Goal: Obtain resource: Obtain resource

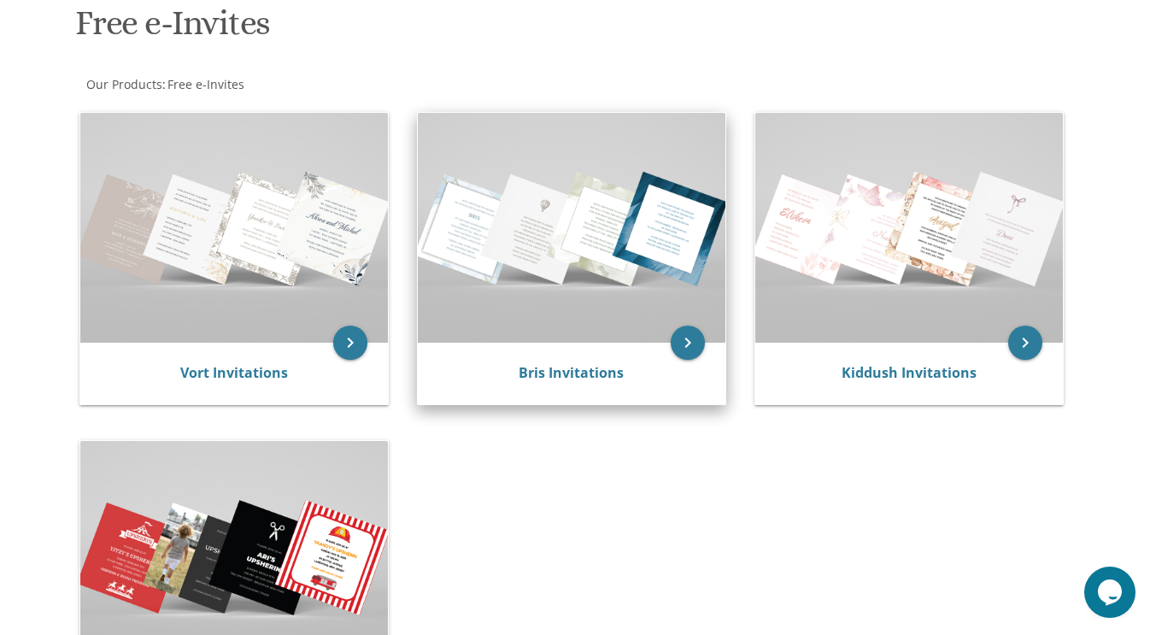
click at [513, 372] on div "Bris Invitations" at bounding box center [571, 373] width 267 height 21
click at [696, 345] on icon "keyboard_arrow_right" at bounding box center [688, 343] width 34 height 34
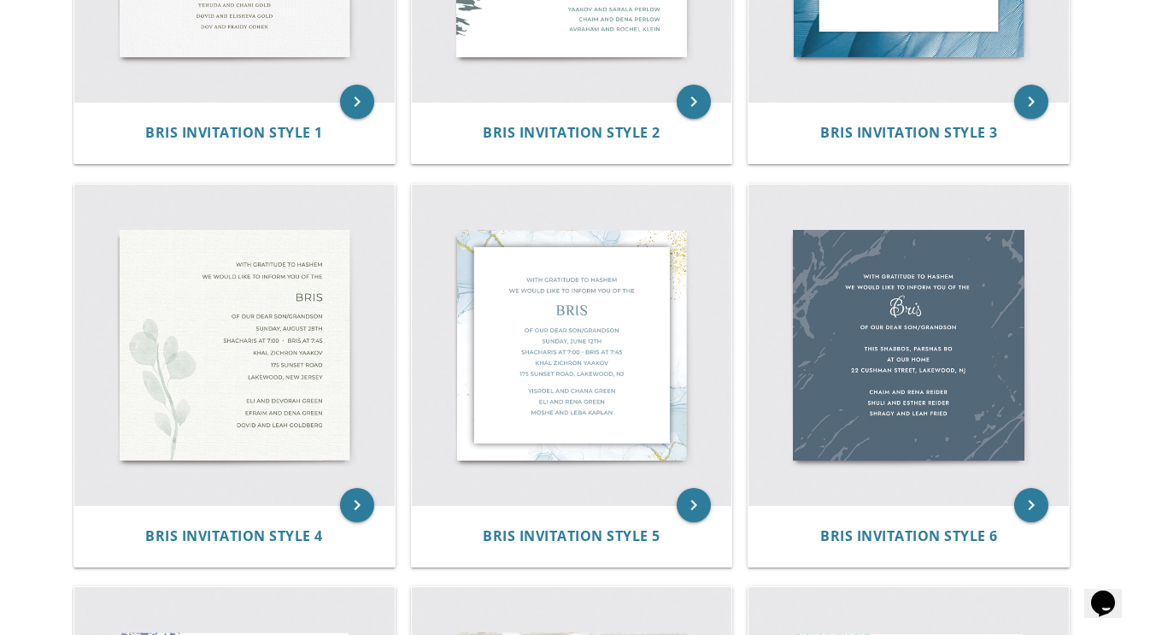
scroll to position [636, 0]
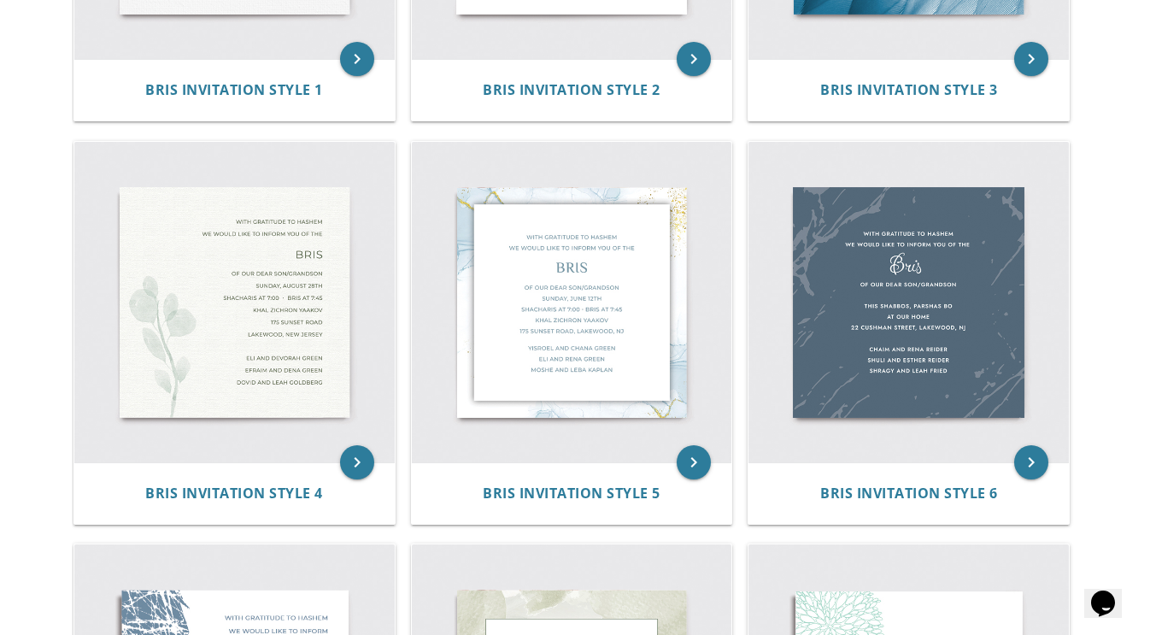
drag, startPoint x: 1153, startPoint y: 208, endPoint x: 1139, endPoint y: 303, distance: 95.9
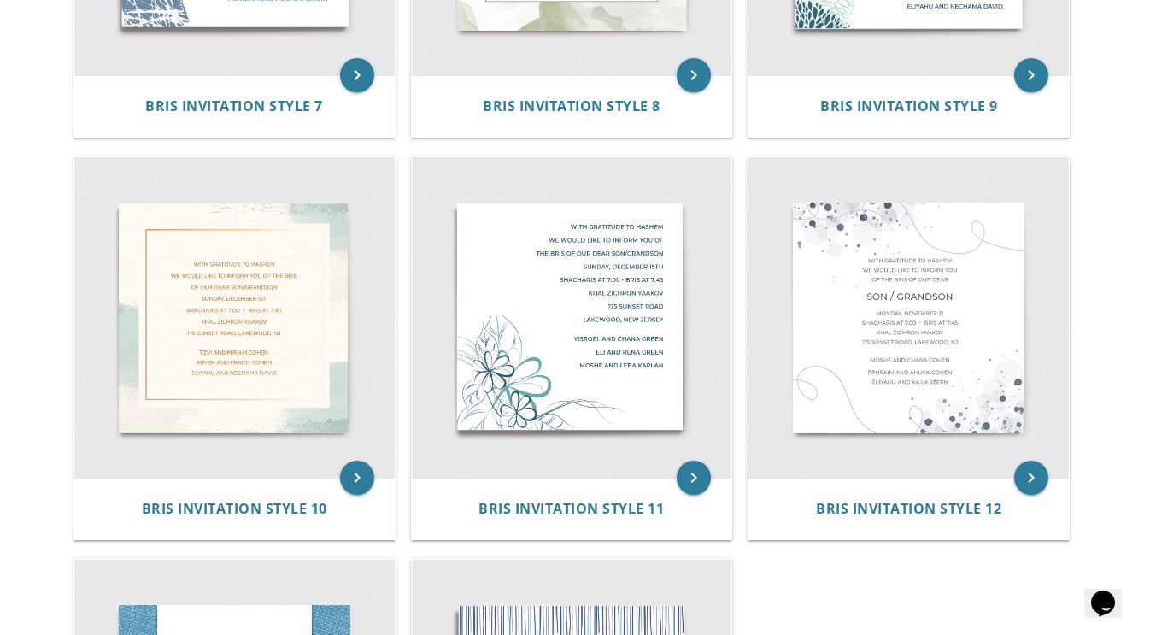
scroll to position [1428, 0]
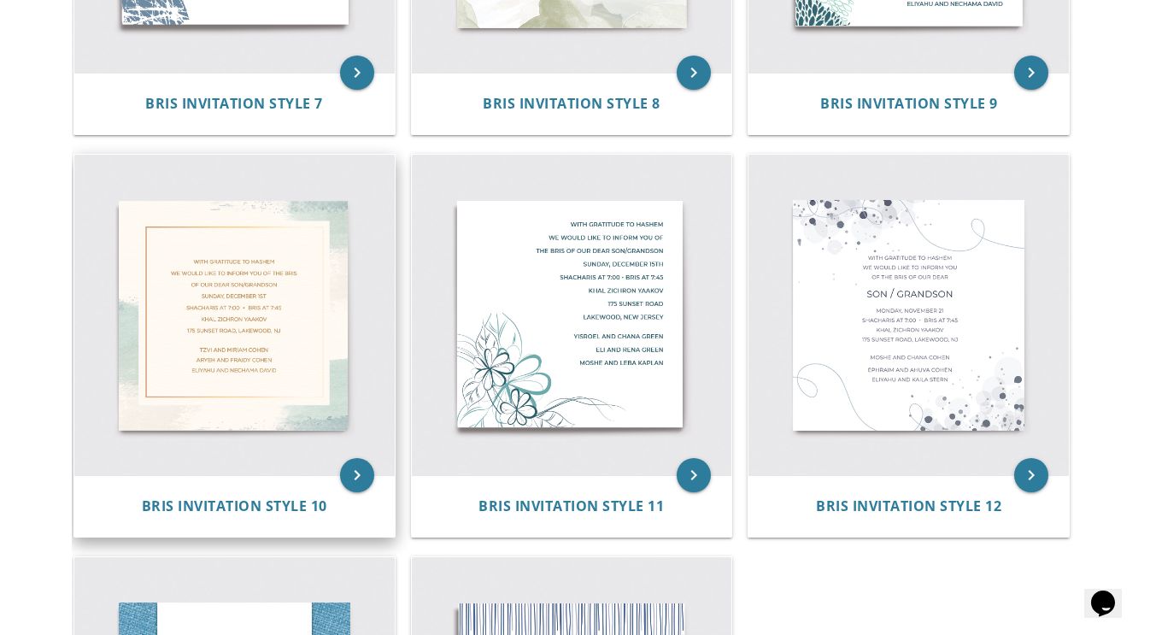
click at [227, 379] on img at bounding box center [234, 315] width 320 height 320
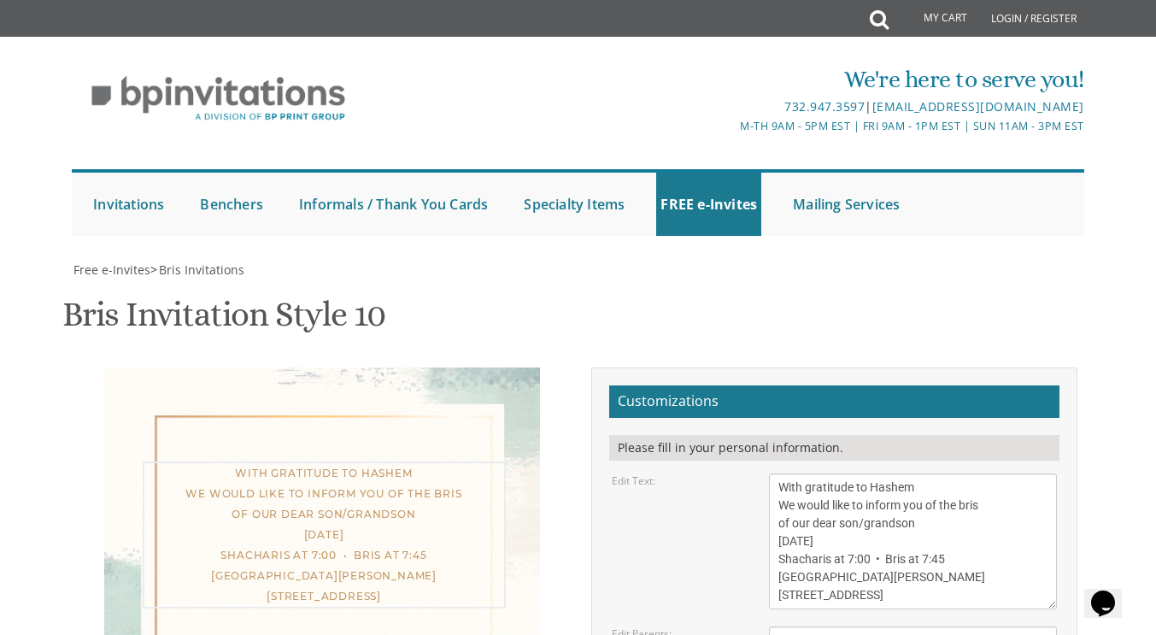
drag, startPoint x: 920, startPoint y: 528, endPoint x: 863, endPoint y: 526, distance: 57.3
click at [863, 526] on textarea "With gratitude to Hashem We would like to inform you of the bris of our dear so…" at bounding box center [913, 541] width 288 height 136
click at [815, 543] on textarea "With gratitude to Hashem We would like to inform you of the bris of our dear so…" at bounding box center [913, 541] width 288 height 136
click at [920, 541] on textarea "With gratitude to Hashem We would like to inform you of the bris of our dear so…" at bounding box center [913, 541] width 288 height 136
click at [865, 559] on textarea "With gratitude to Hashem We would like to inform you of the bris of our dear so…" at bounding box center [913, 541] width 288 height 136
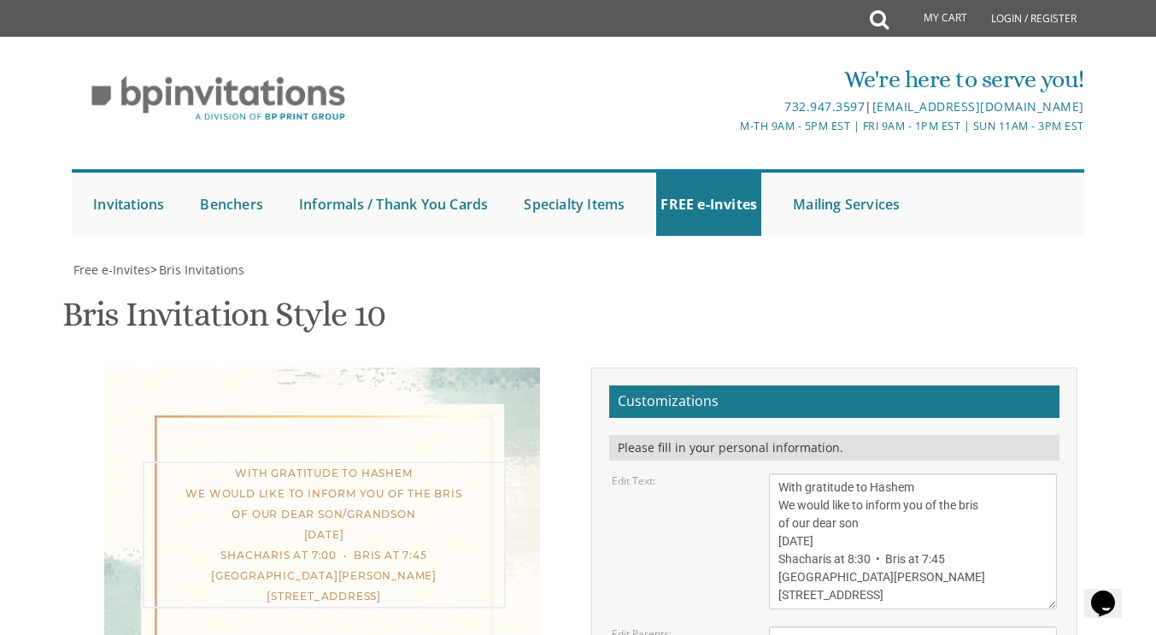
click at [949, 565] on textarea "With gratitude to Hashem We would like to inform you of the bris of our dear so…" at bounding box center [913, 541] width 288 height 136
drag, startPoint x: 895, startPoint y: 391, endPoint x: 777, endPoint y: 395, distance: 118.8
click at [777, 473] on textarea "With gratitude to Hashem We would like to inform you of the bris of our dear so…" at bounding box center [913, 541] width 288 height 136
drag, startPoint x: 962, startPoint y: 403, endPoint x: 951, endPoint y: 420, distance: 20.4
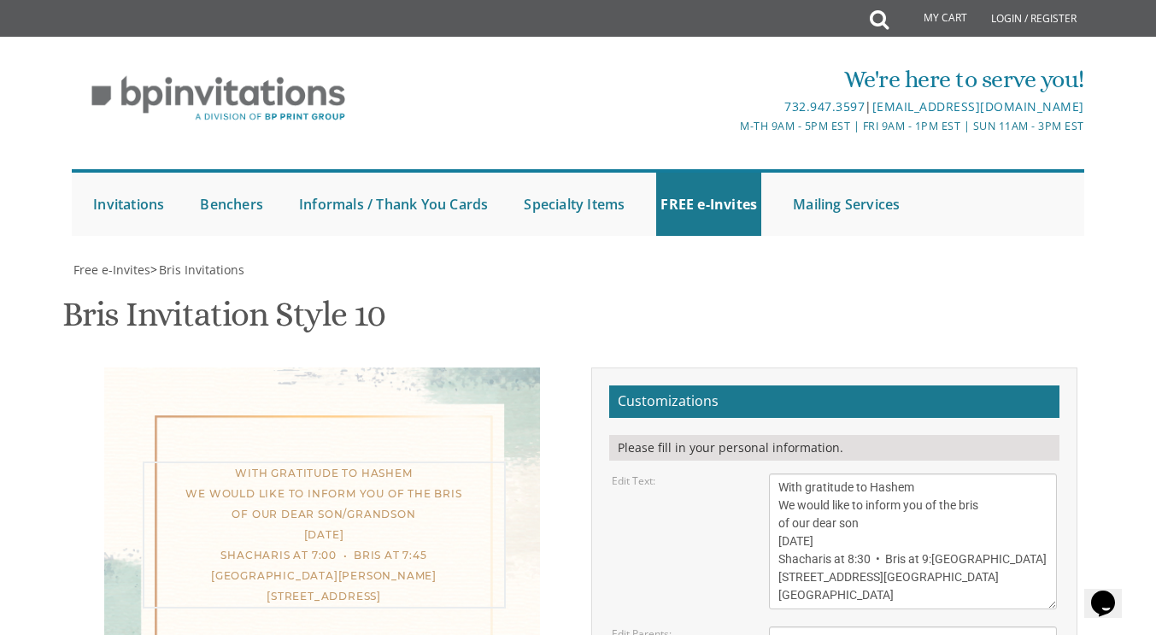
click at [951, 473] on textarea "With gratitude to Hashem We would like to inform you of the bris of our dear so…" at bounding box center [913, 541] width 288 height 136
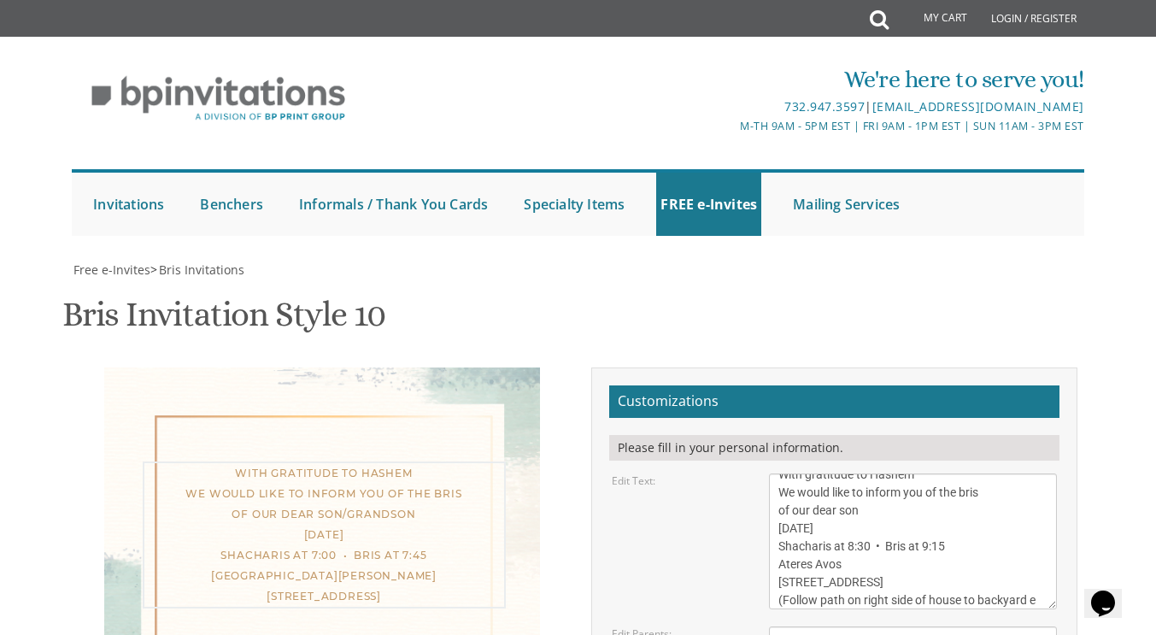
scroll to position [31, 0]
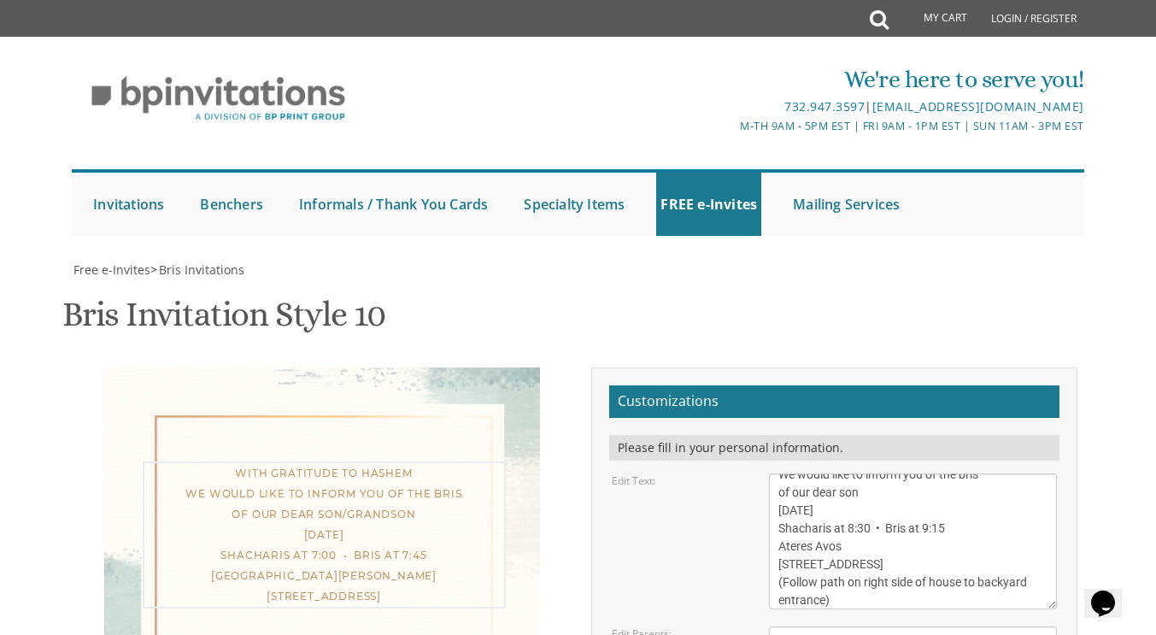
type textarea "With gratitude to Hashem We would like to inform you of the bris of our dear so…"
drag, startPoint x: 945, startPoint y: 500, endPoint x: 778, endPoint y: 481, distance: 168.5
type textarea "T"
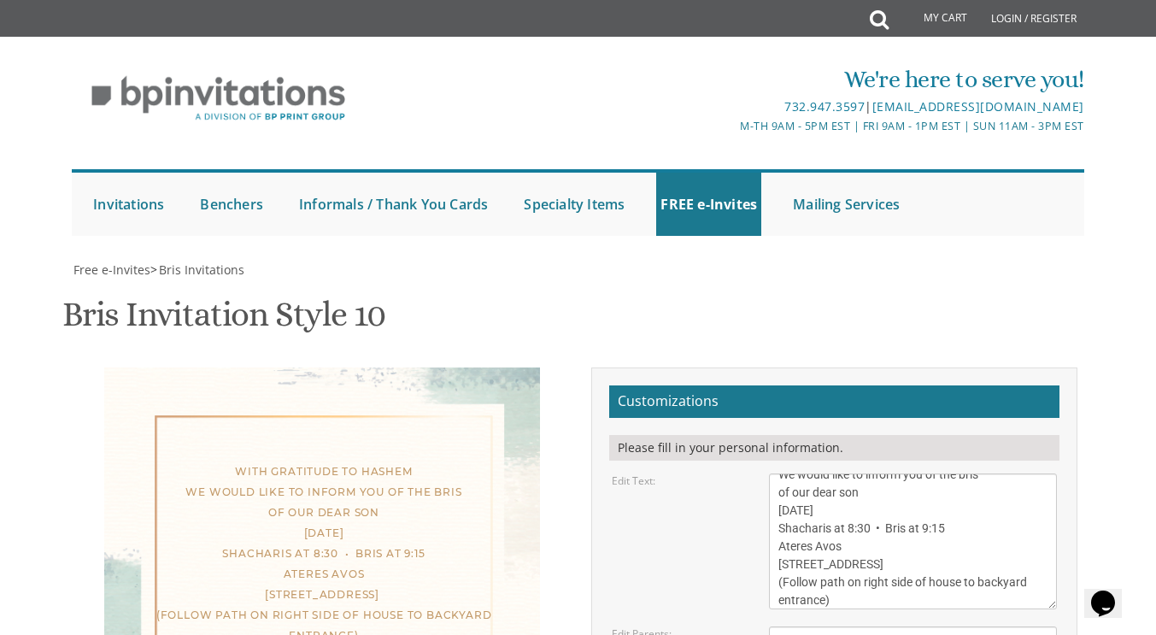
type textarea "Shlomo and Racheli Levy"
type input "fradelblum@gmail.com"
